Goal: Information Seeking & Learning: Learn about a topic

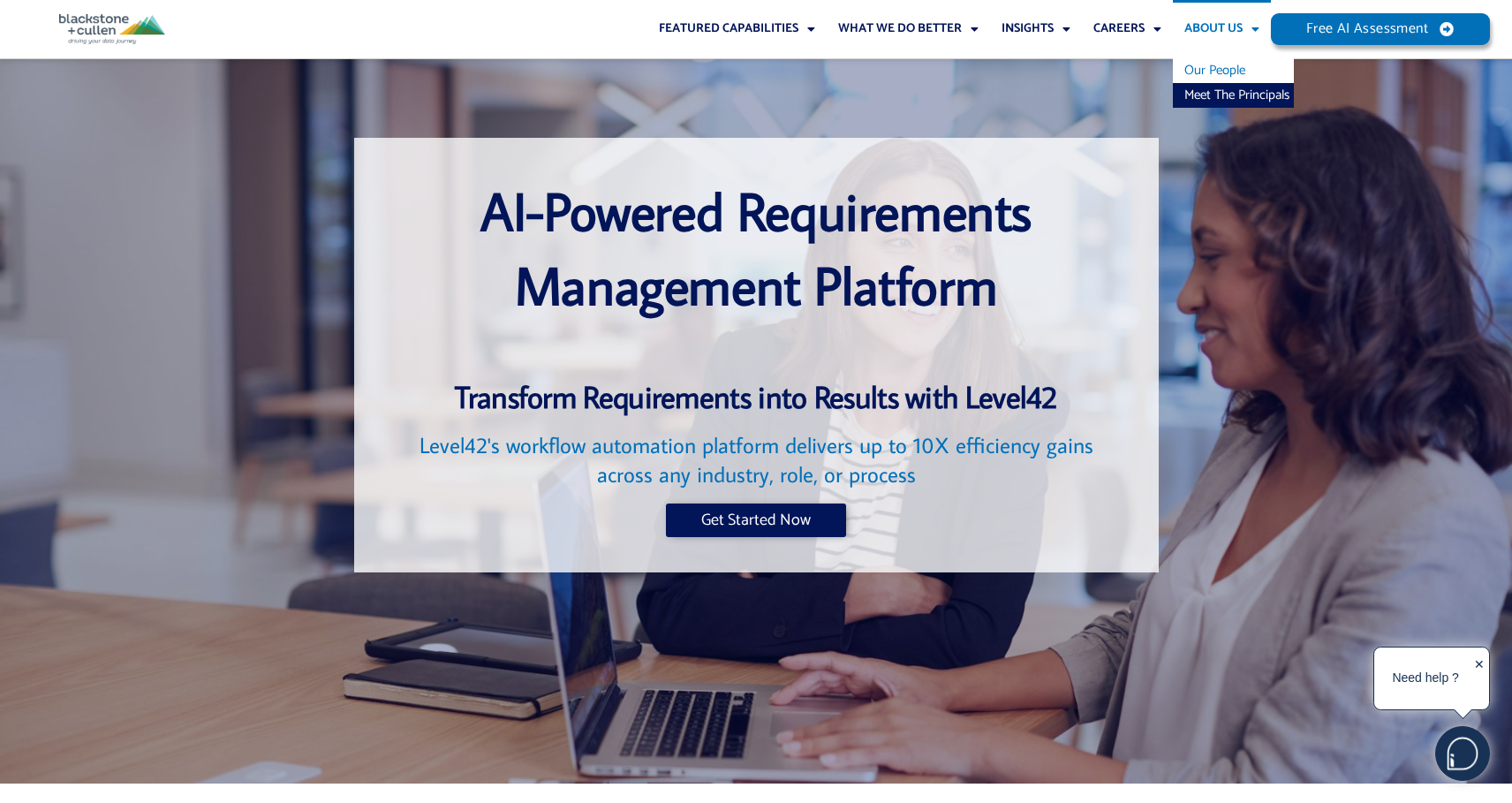
click at [1212, 73] on link "Our People" at bounding box center [1233, 71] width 121 height 25
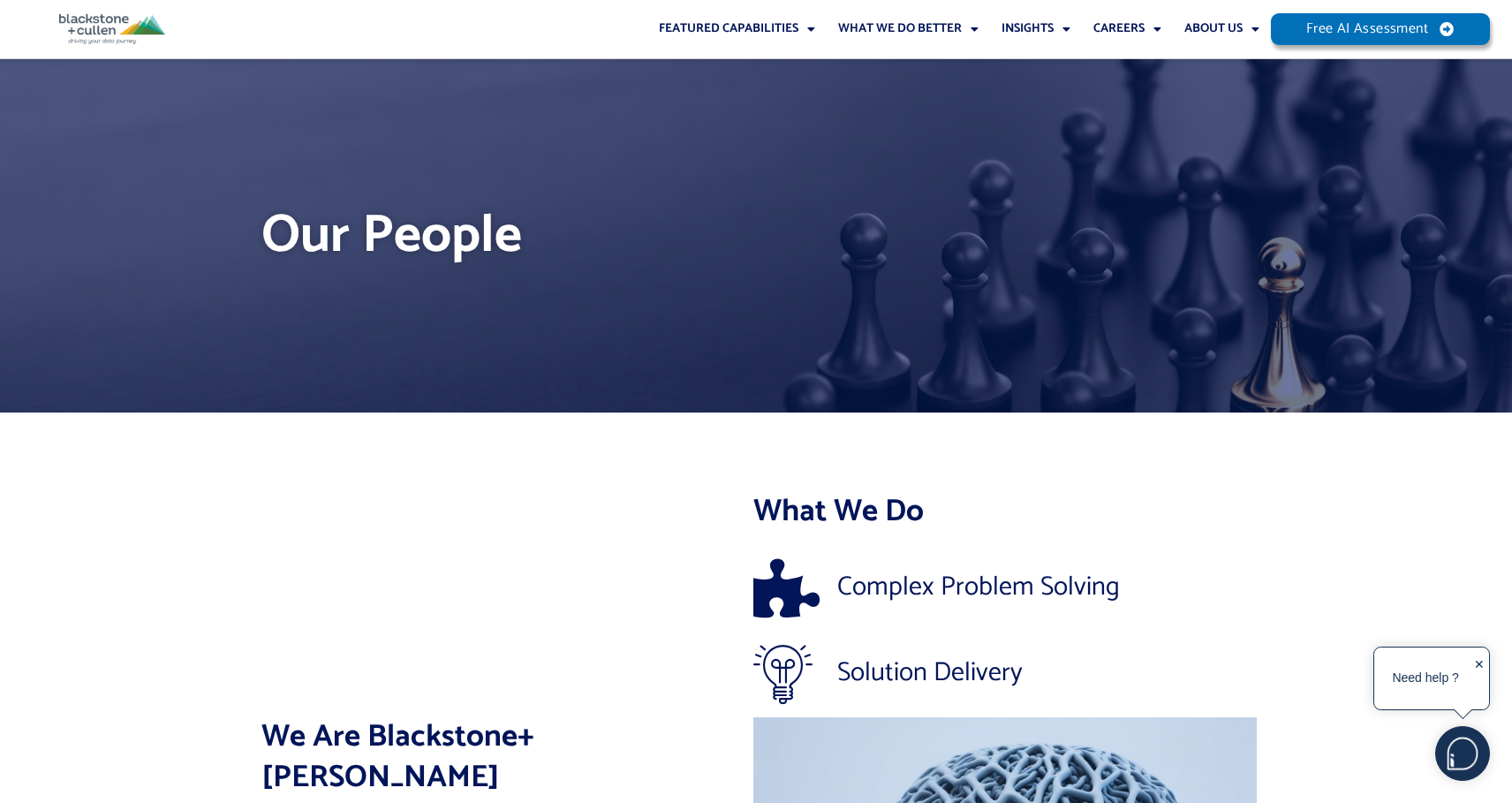
click at [154, 32] on img at bounding box center [112, 29] width 106 height 30
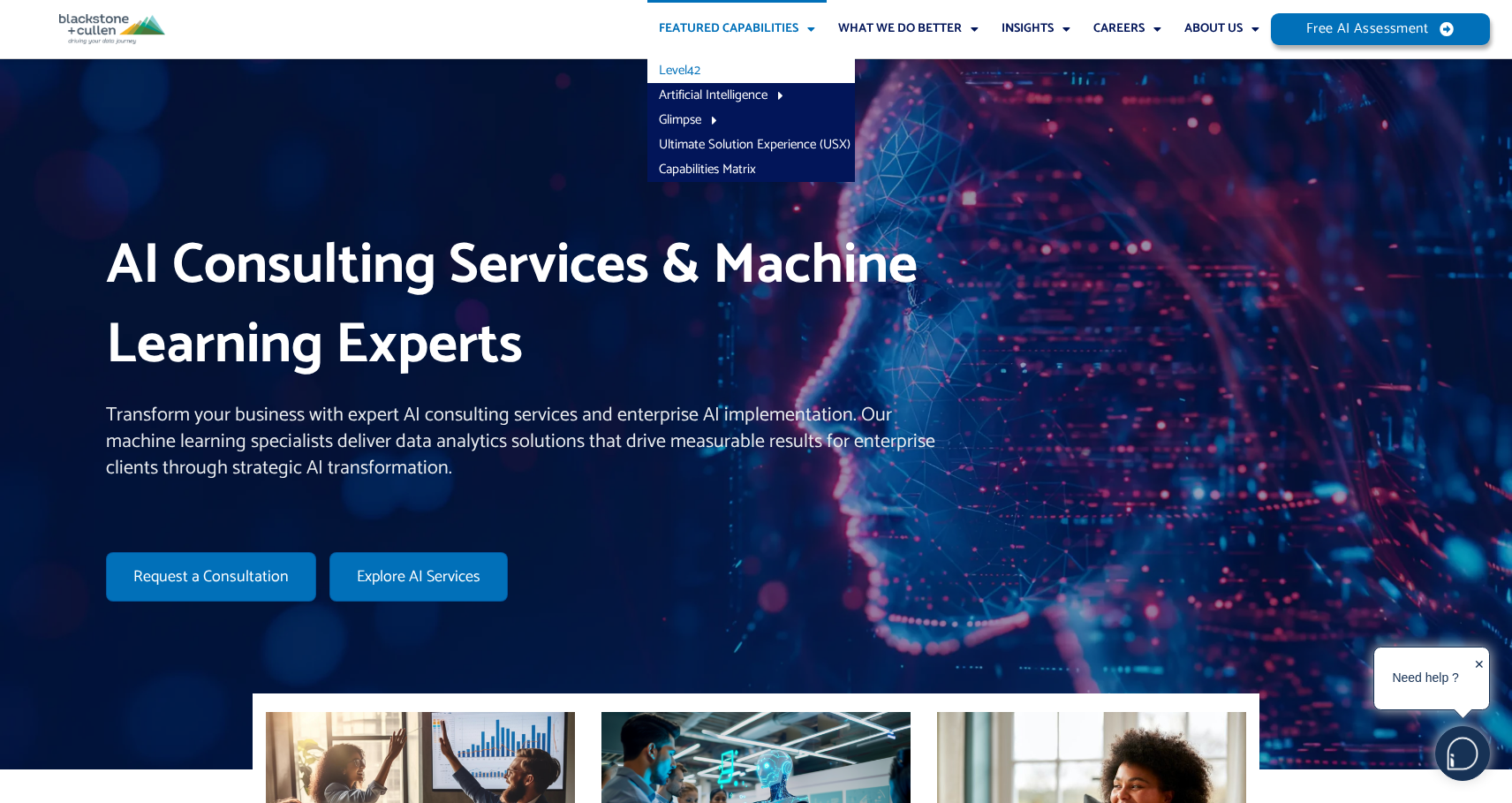
click at [680, 75] on link "Level42" at bounding box center [750, 71] width 208 height 25
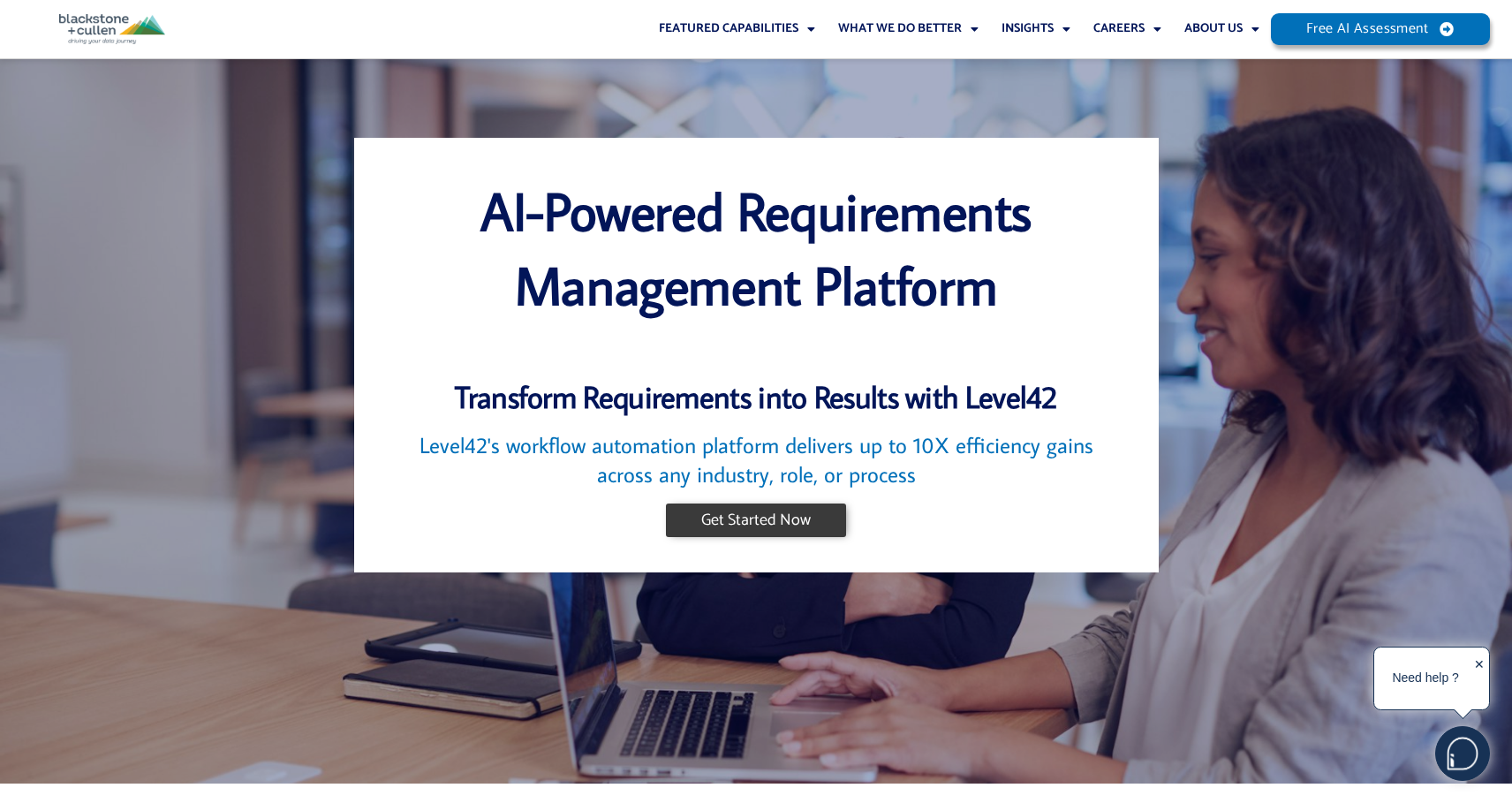
click at [792, 518] on span "Get Started Now" at bounding box center [756, 520] width 109 height 16
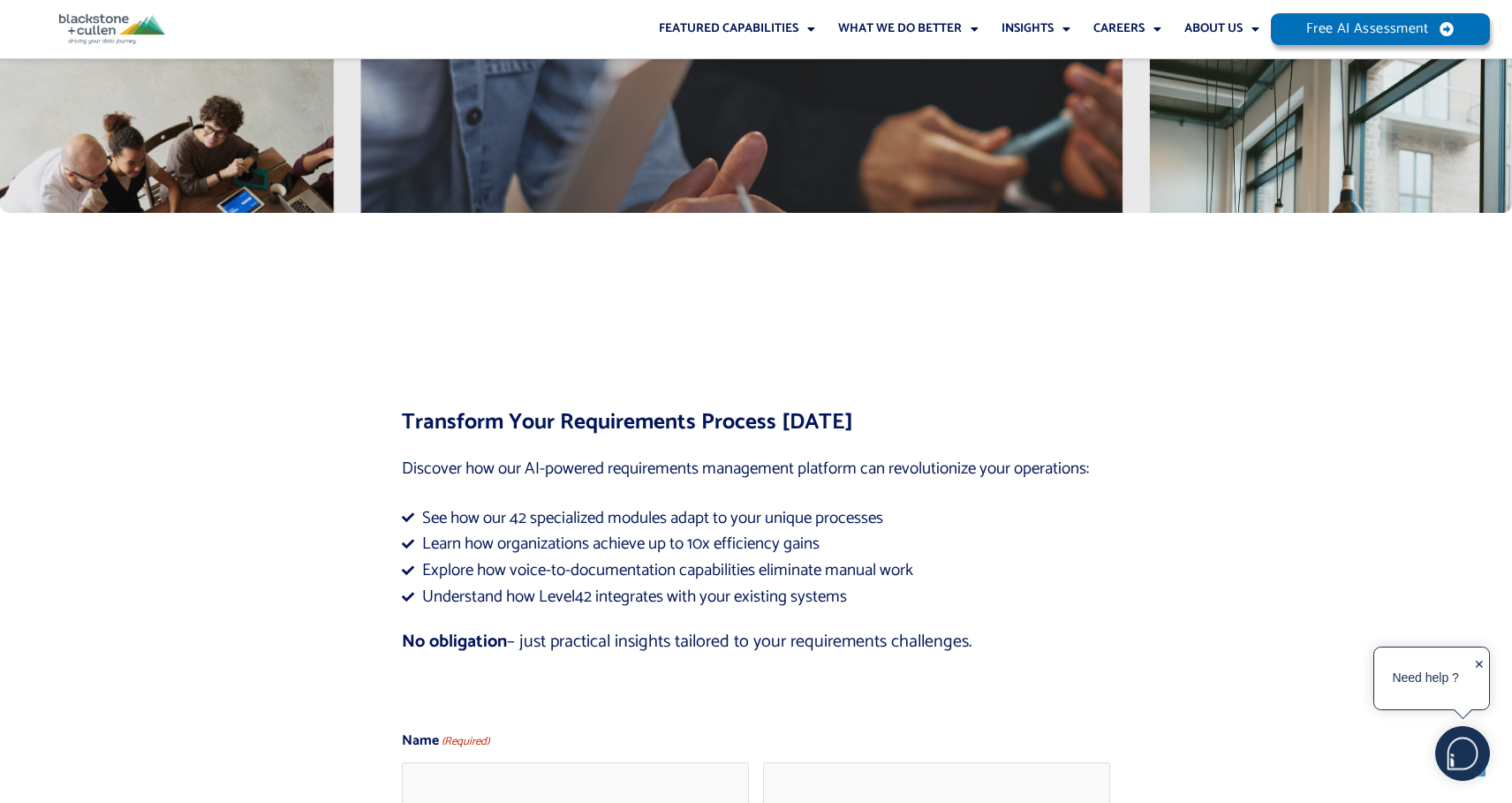
scroll to position [6595, 0]
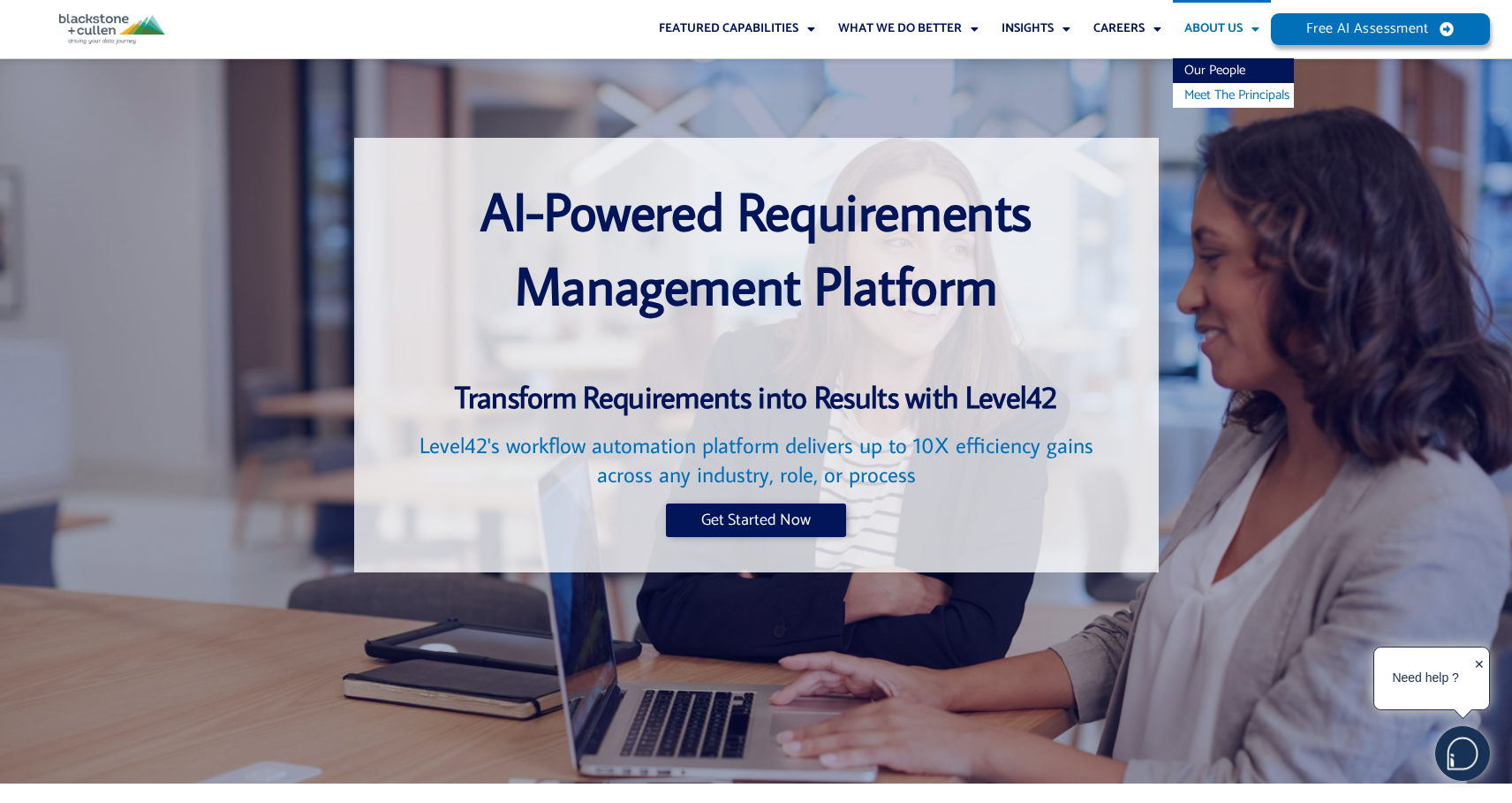
click at [1212, 97] on link "Meet The Principals" at bounding box center [1233, 96] width 121 height 25
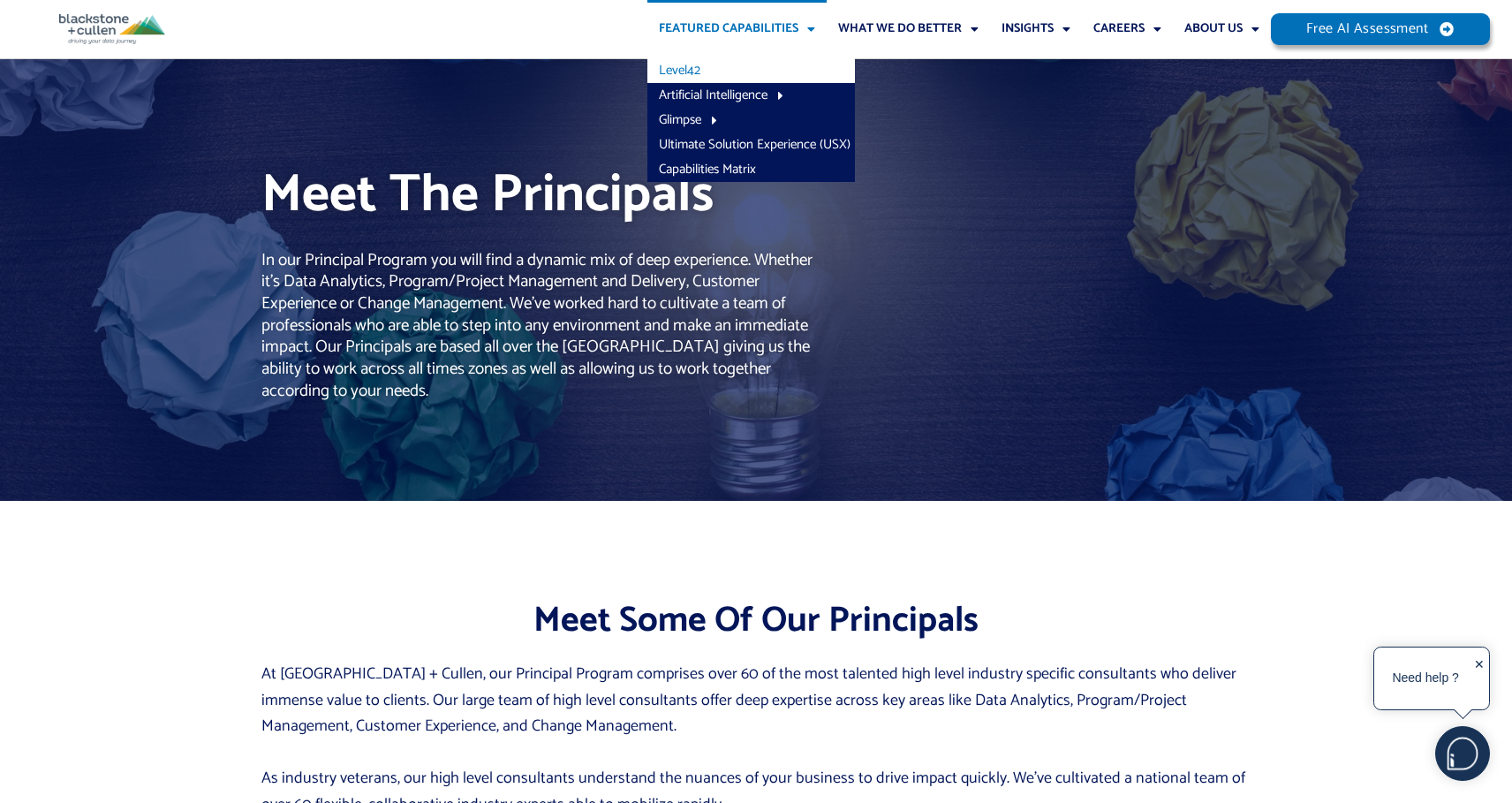
click at [677, 75] on link "Level42" at bounding box center [750, 71] width 208 height 25
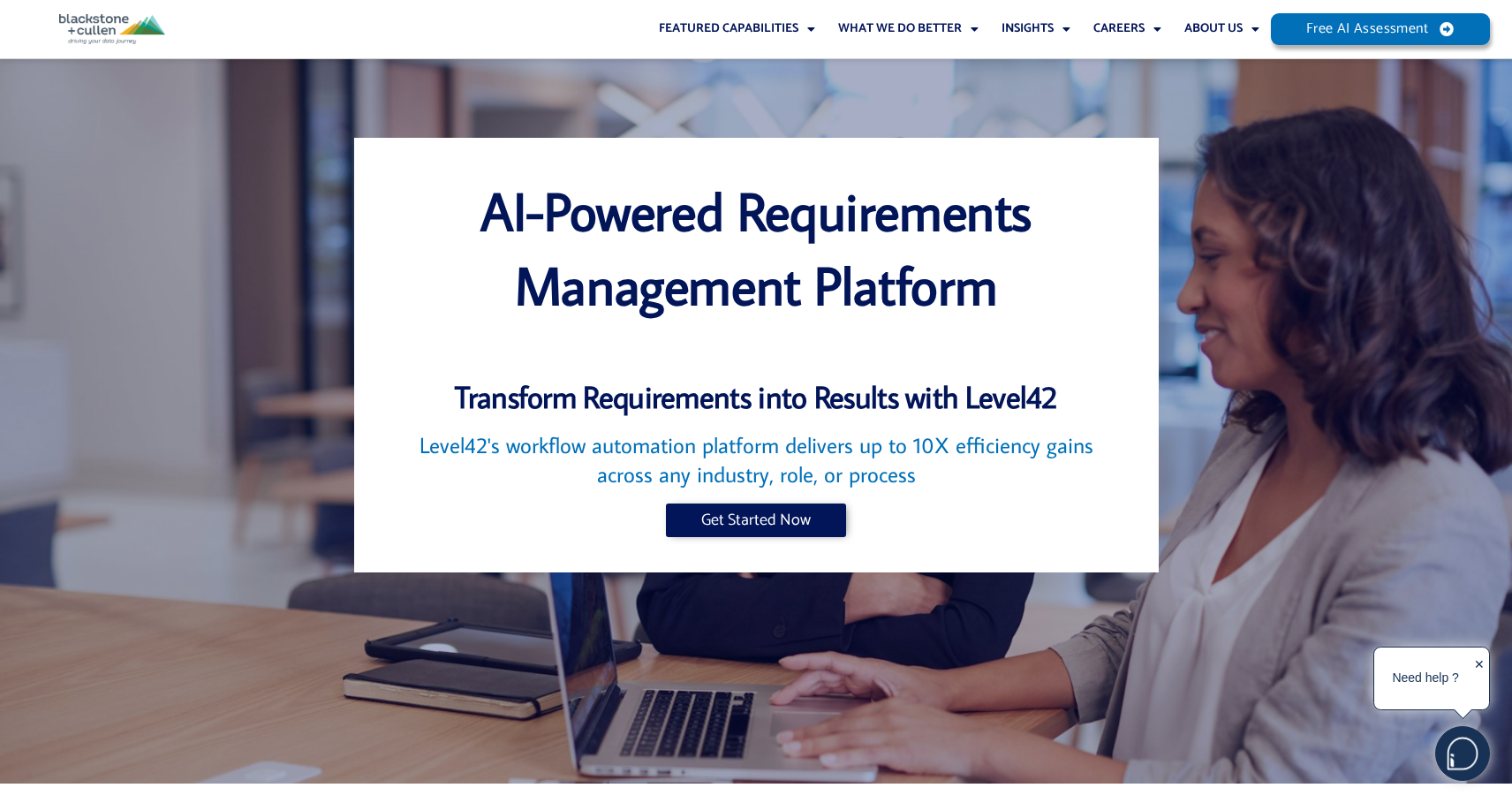
click at [834, 452] on h2 "Level42's workflow automation platform delivers up to 10X efficiency gains acro…" at bounding box center [756, 459] width 734 height 57
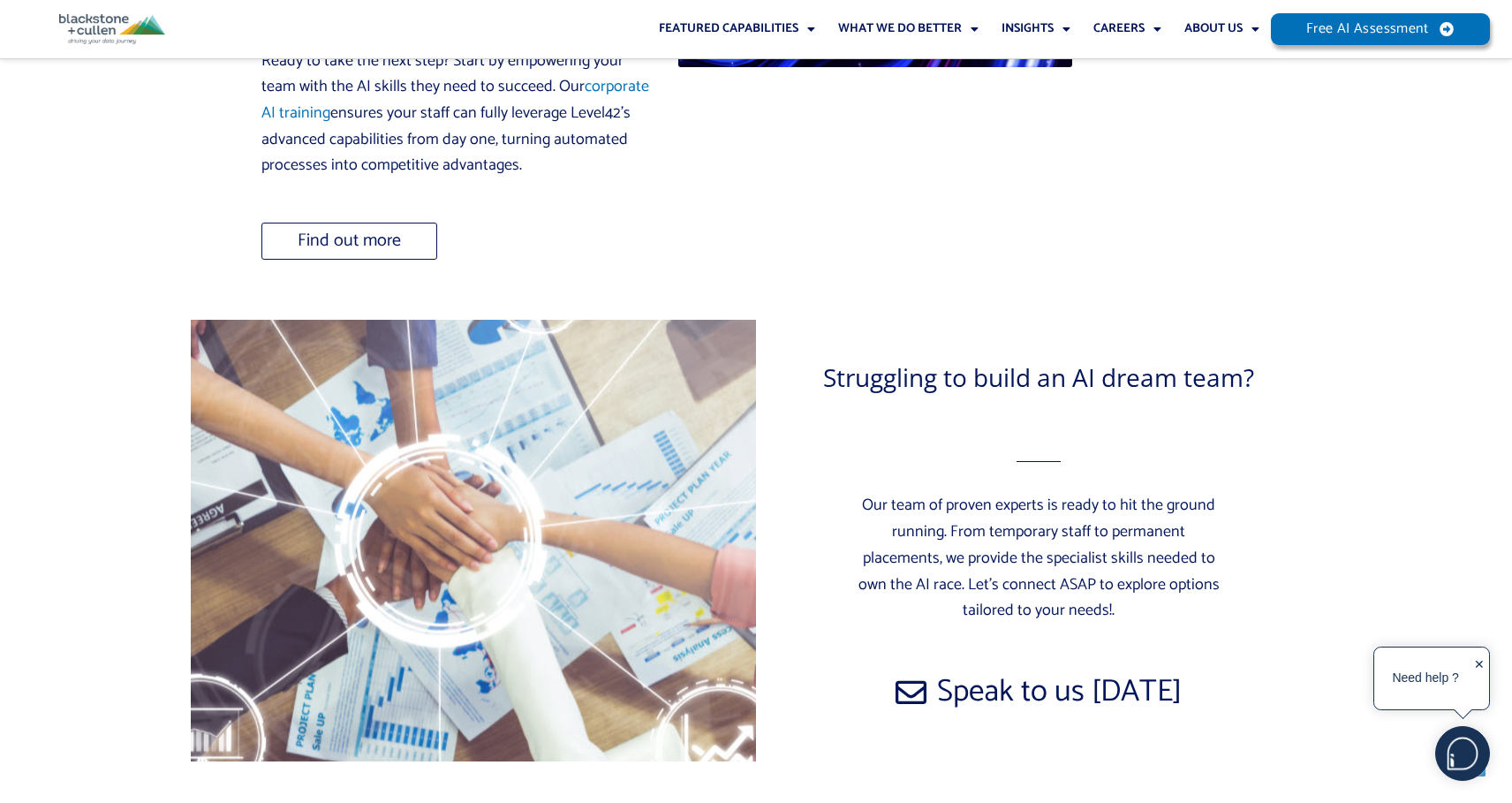
scroll to position [11017, 0]
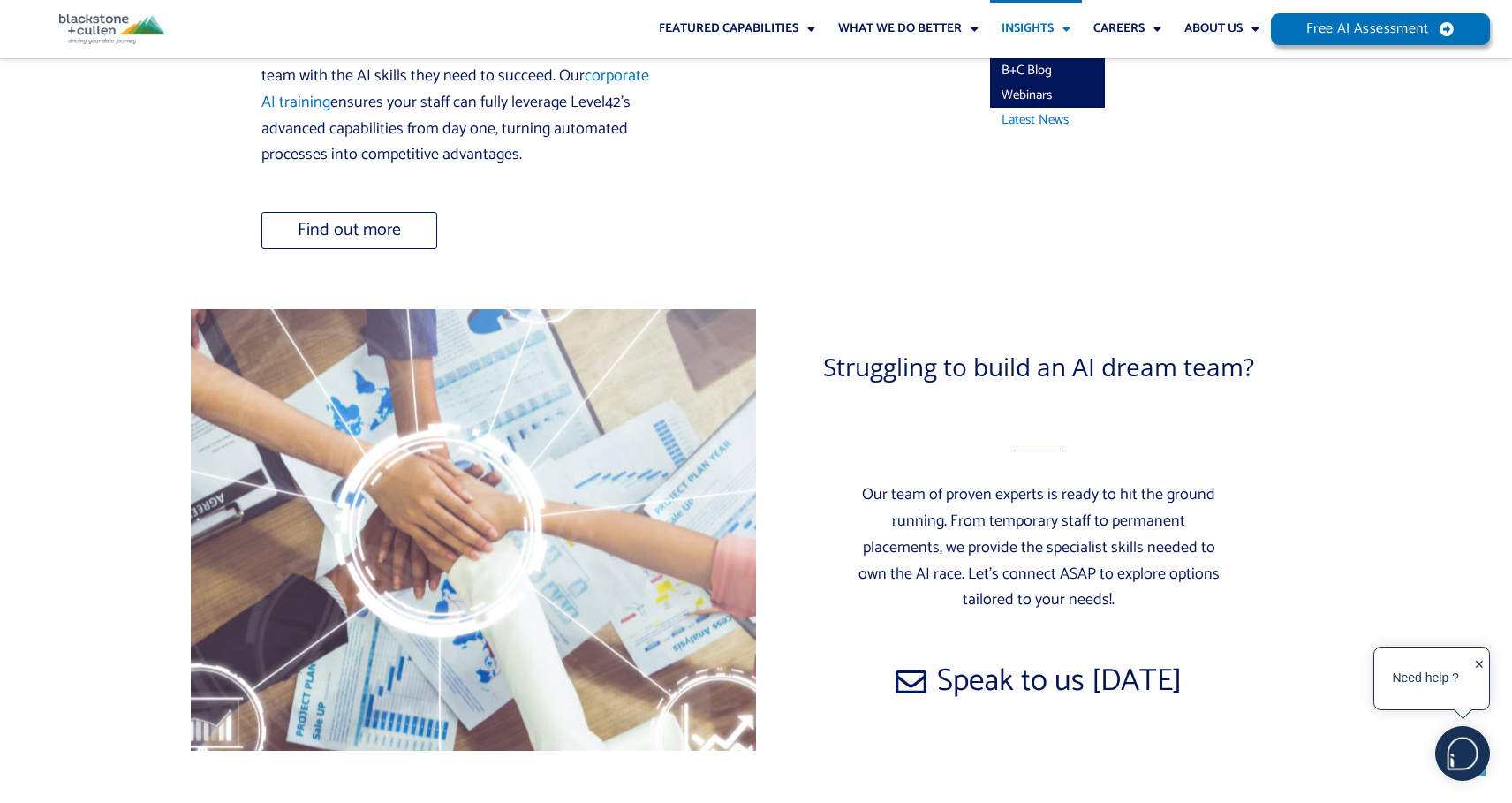
click at [1054, 123] on link "Latest News" at bounding box center [1047, 121] width 115 height 25
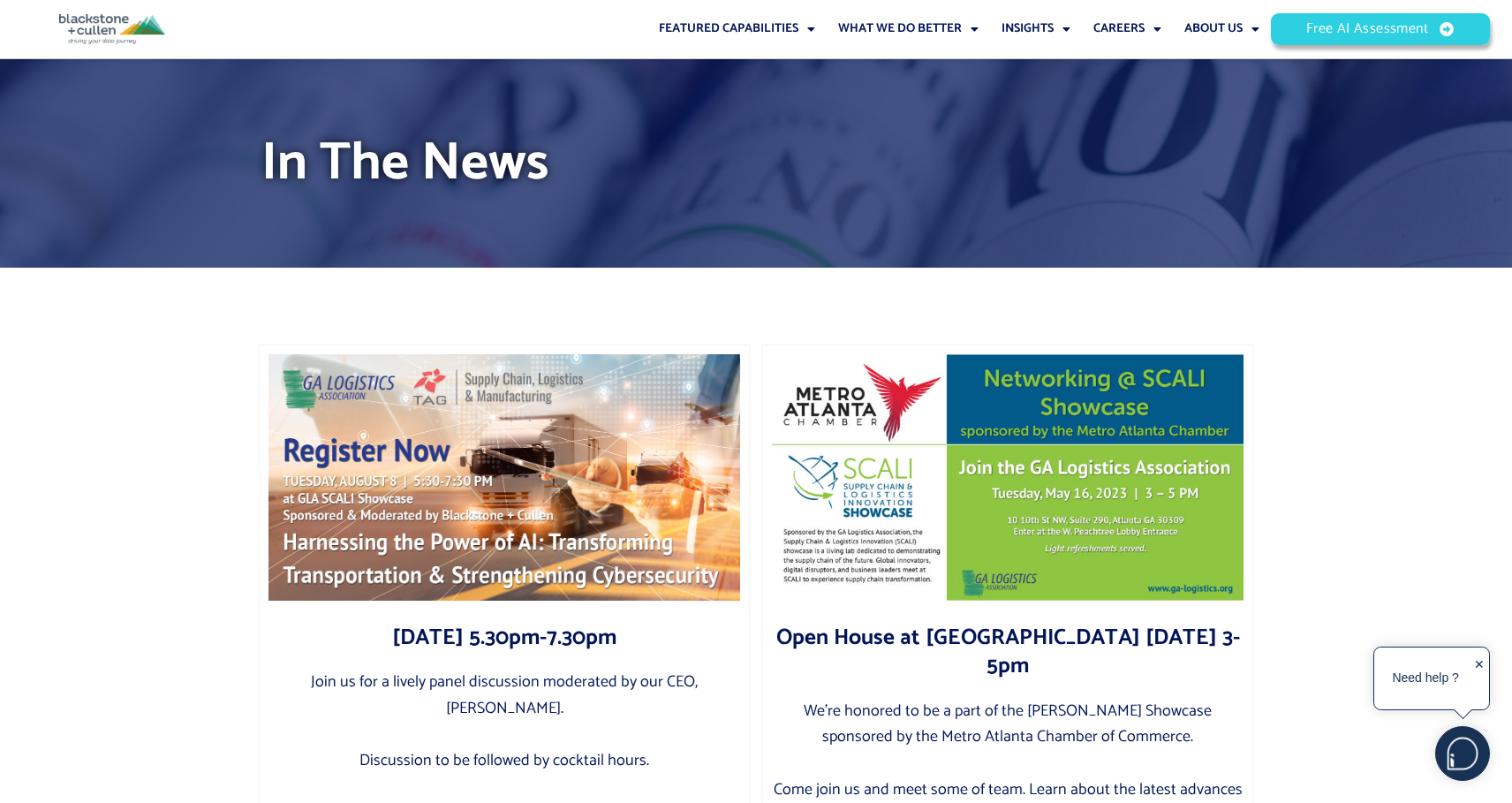
click at [1368, 32] on span "Free AI Assessment" at bounding box center [1368, 29] width 119 height 13
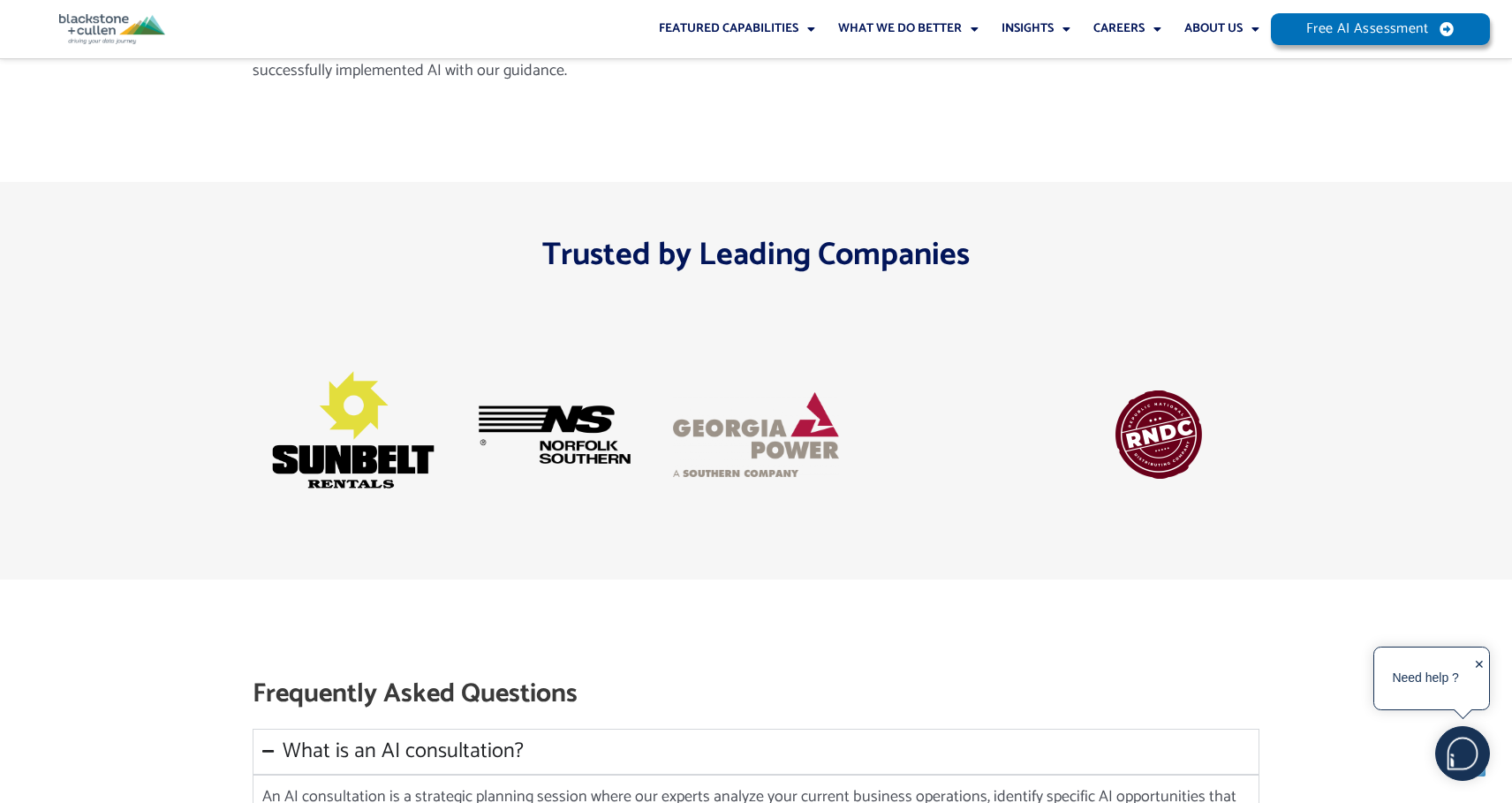
scroll to position [1949, 0]
